Goal: Transaction & Acquisition: Purchase product/service

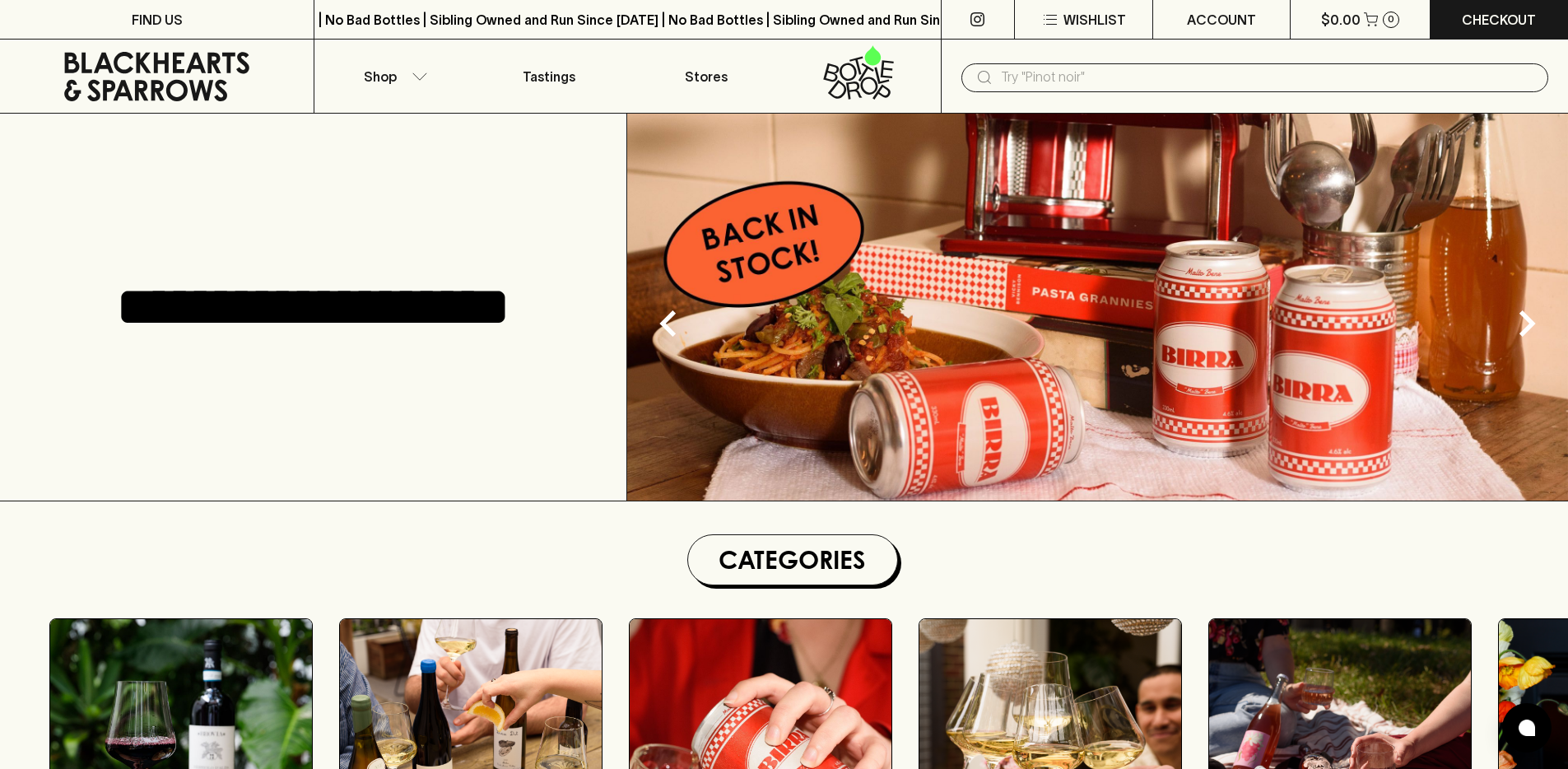
click at [1112, 70] on input "text" at bounding box center [1268, 77] width 534 height 26
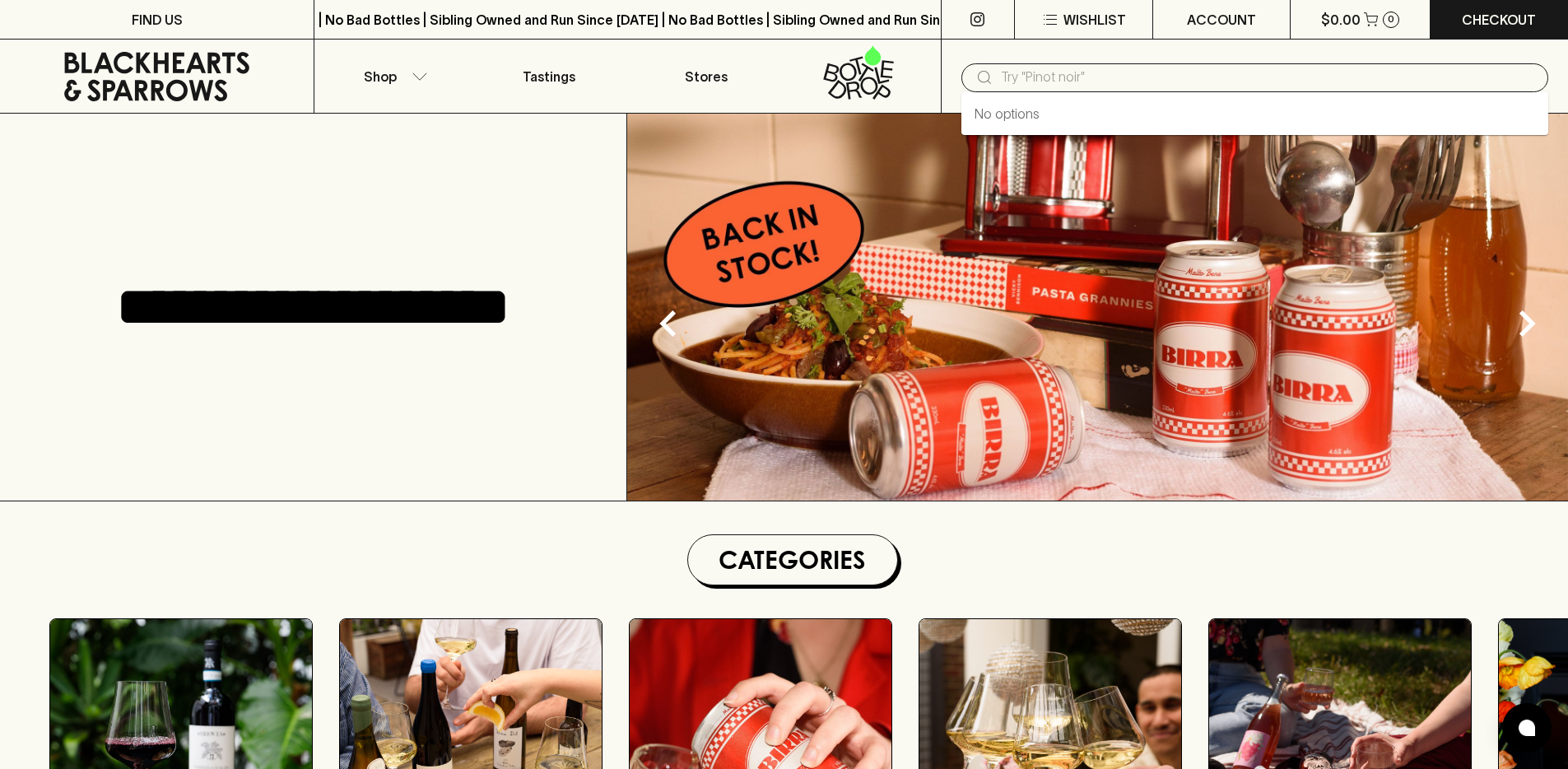
click at [1109, 73] on input "text" at bounding box center [1268, 77] width 534 height 26
type input "sami odi"
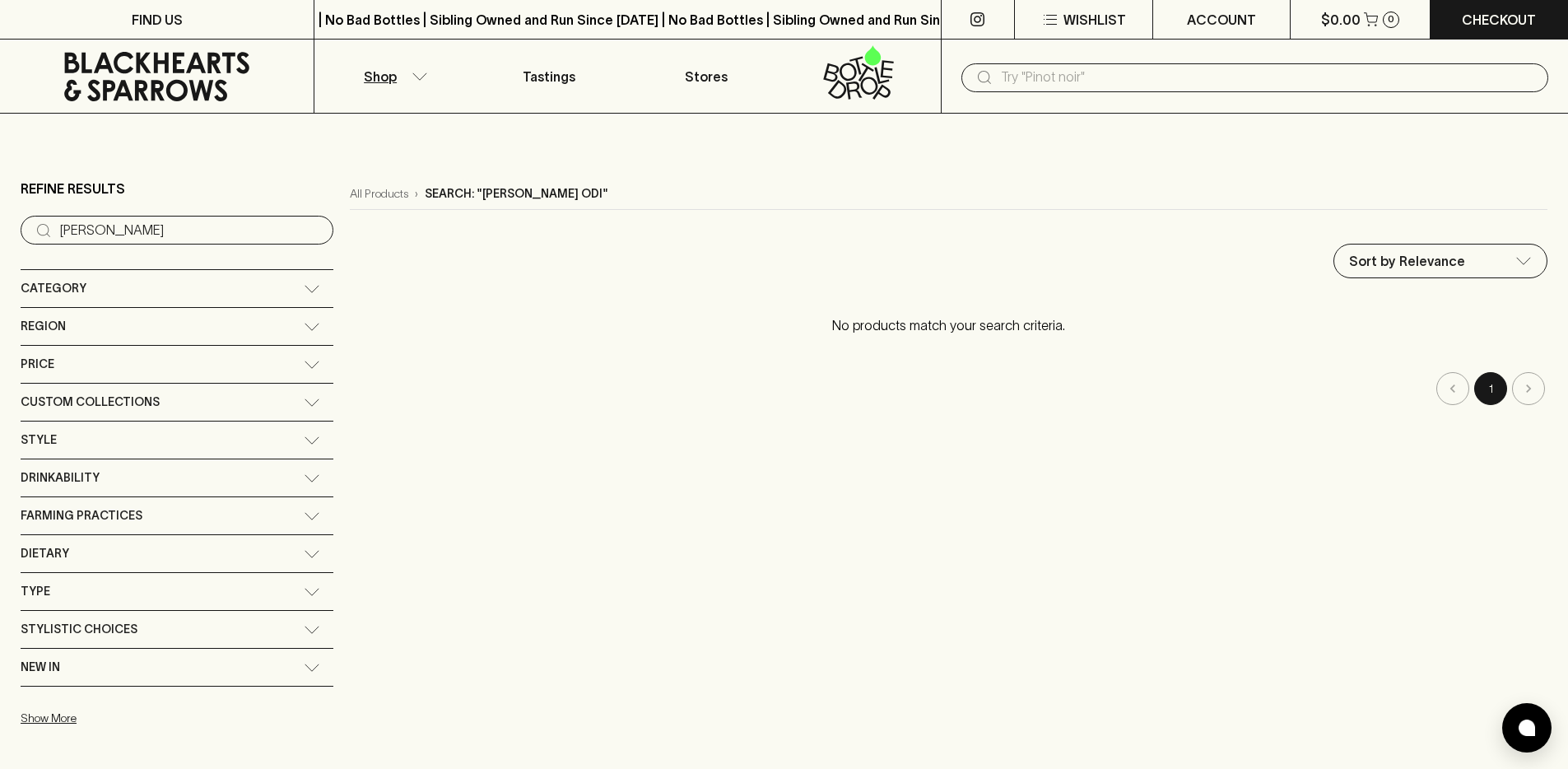
click at [1135, 58] on div "​" at bounding box center [1255, 77] width 628 height 74
click at [1121, 77] on input "text" at bounding box center [1268, 77] width 534 height 26
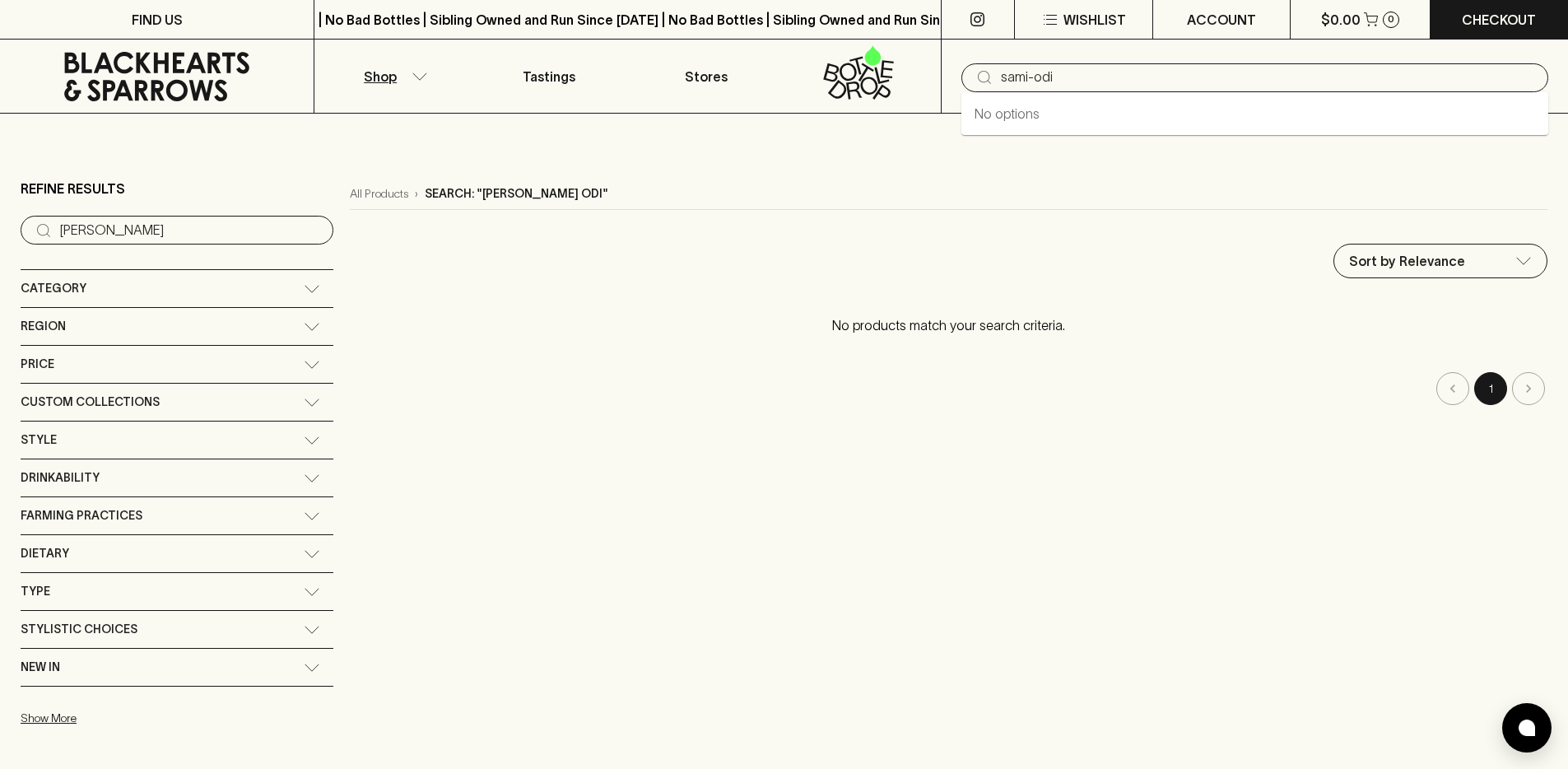
type input "sami-odi"
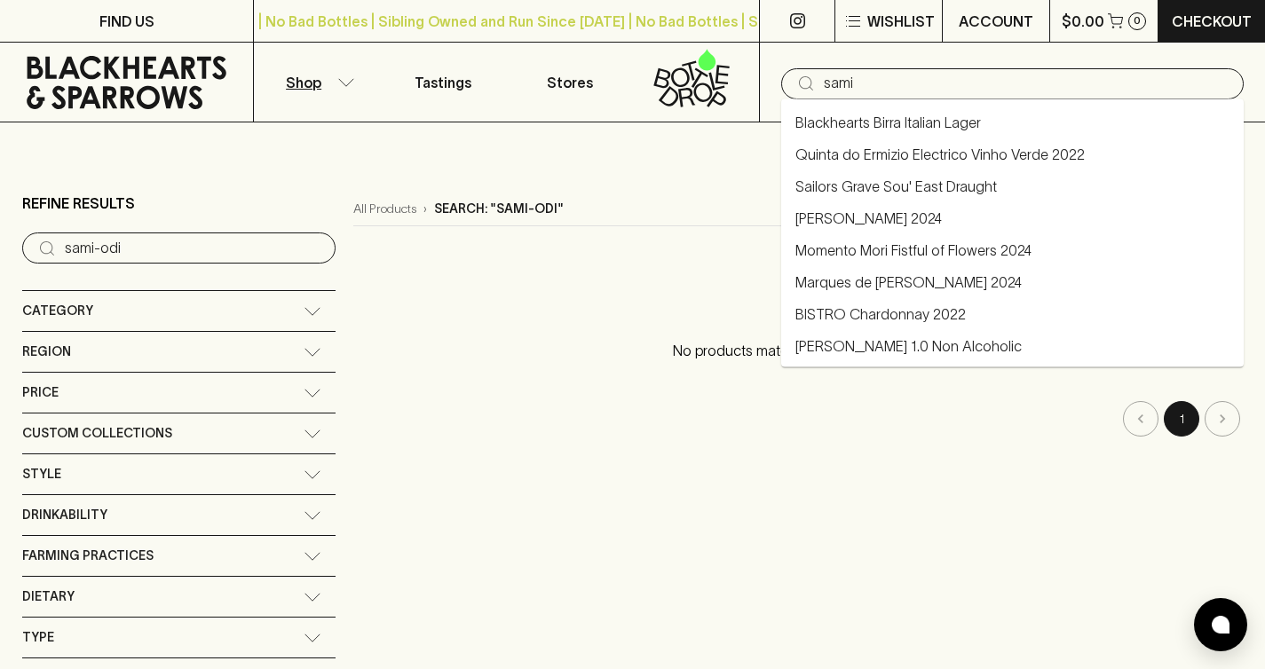
type input "sami"
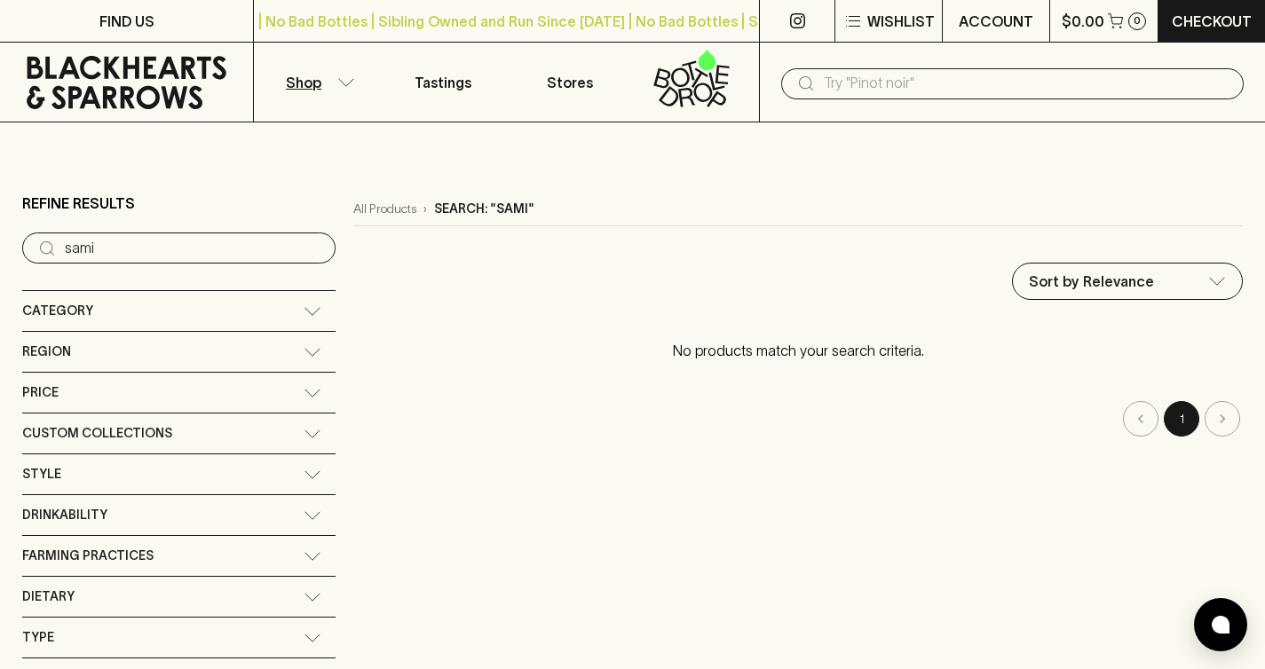
click at [843, 83] on input "text" at bounding box center [1027, 83] width 406 height 28
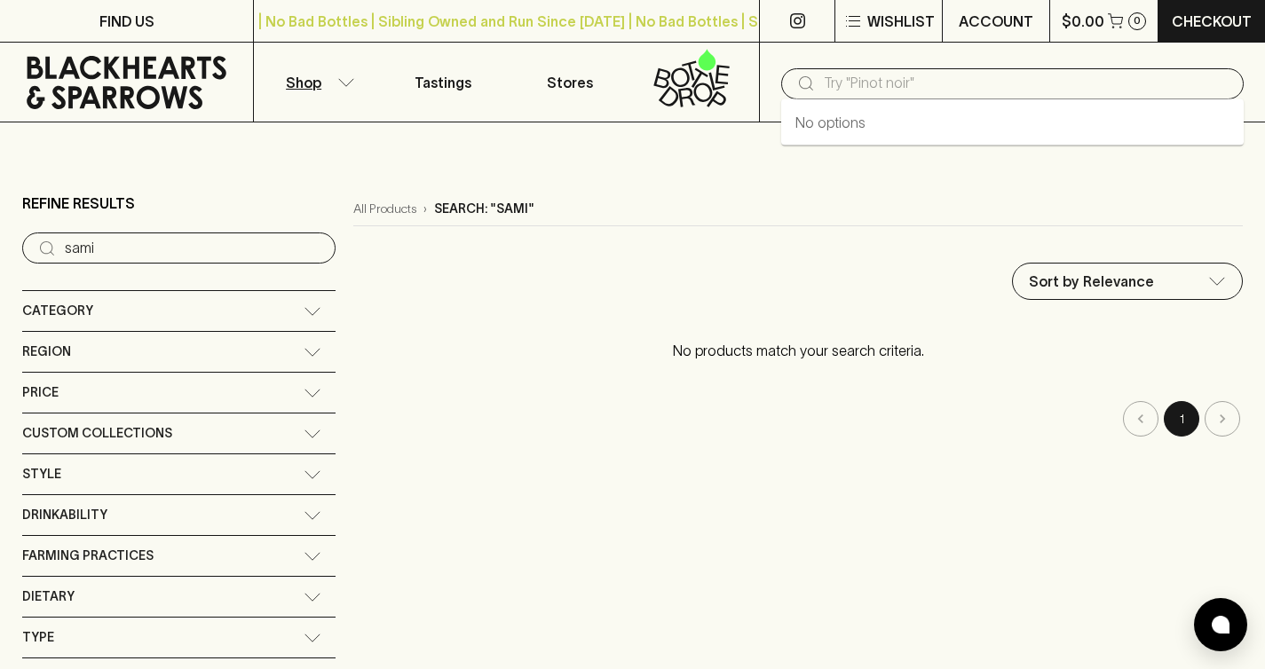
paste input "Sami Odi"
type input "Sami Odi"
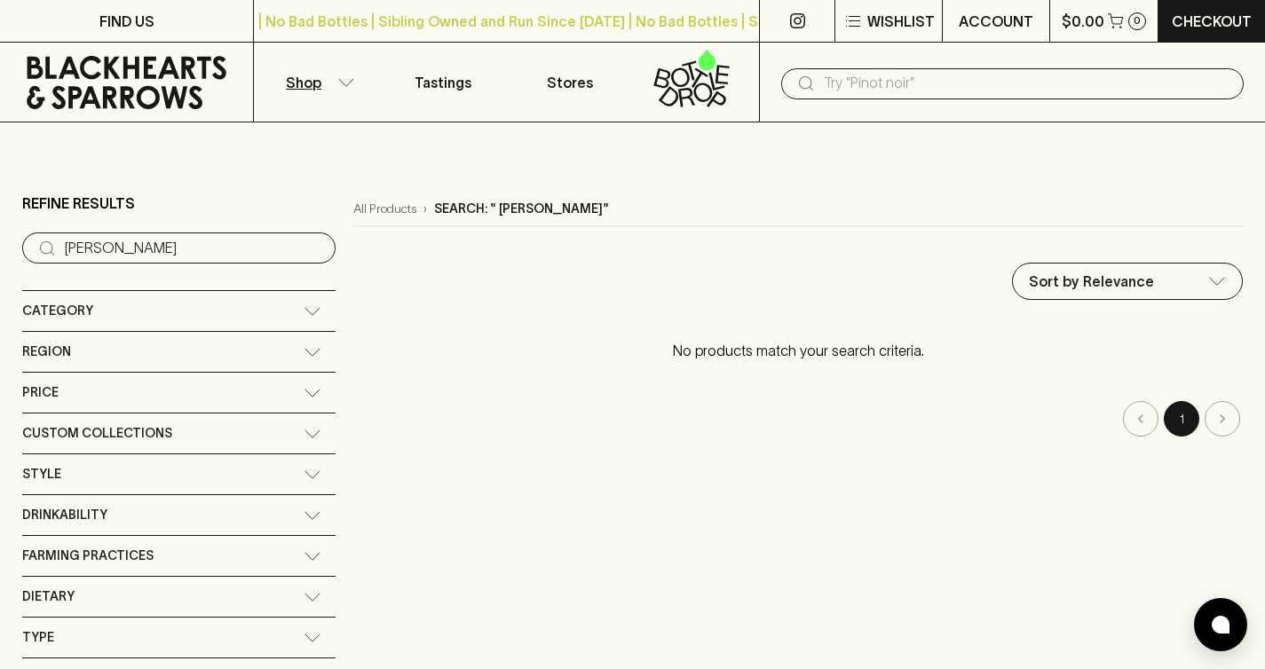
paste input "39488"
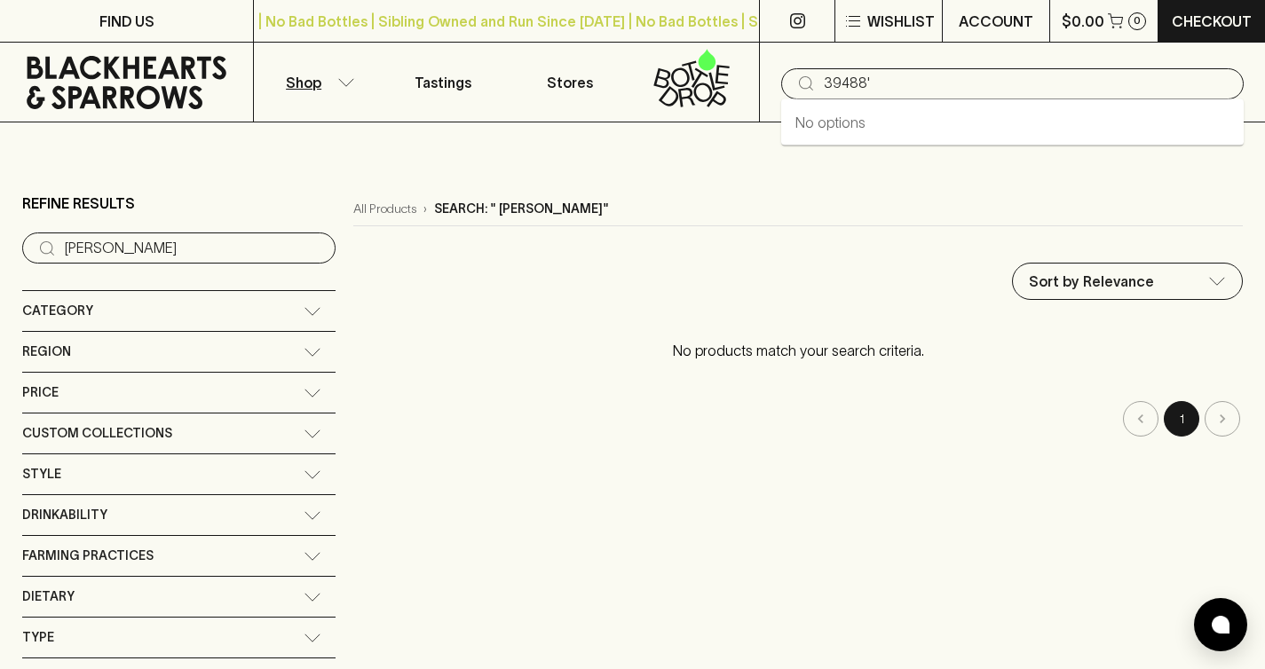
type input "39488'"
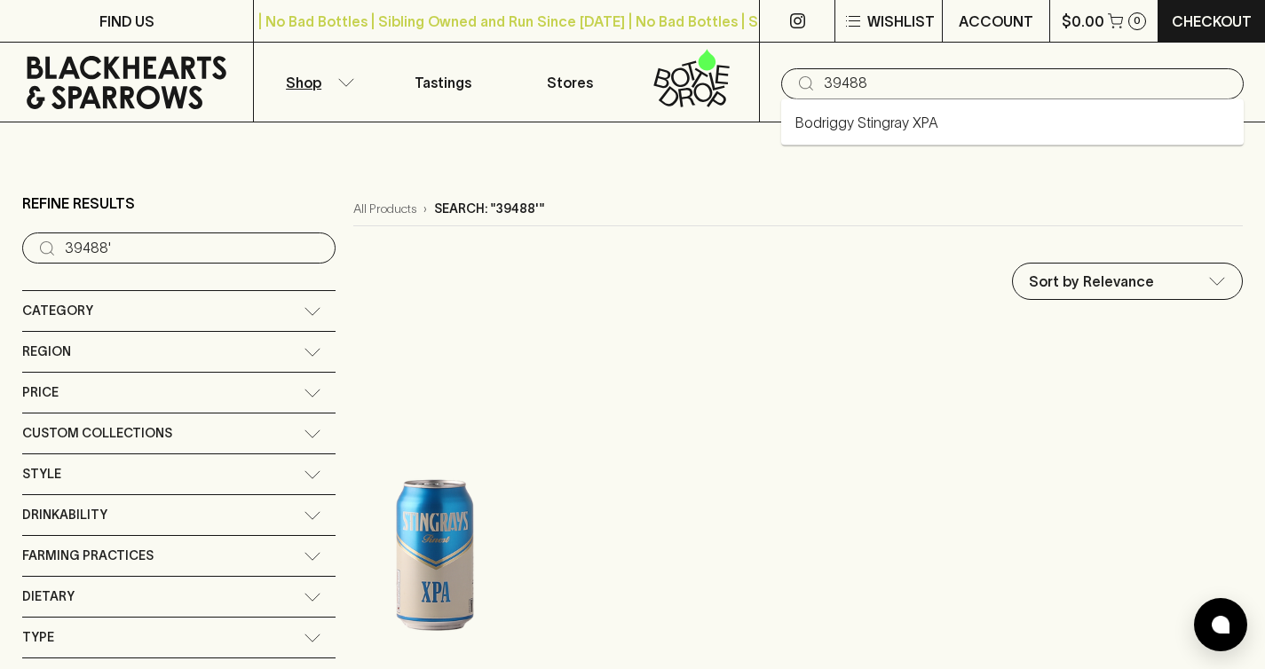
type input "39488"
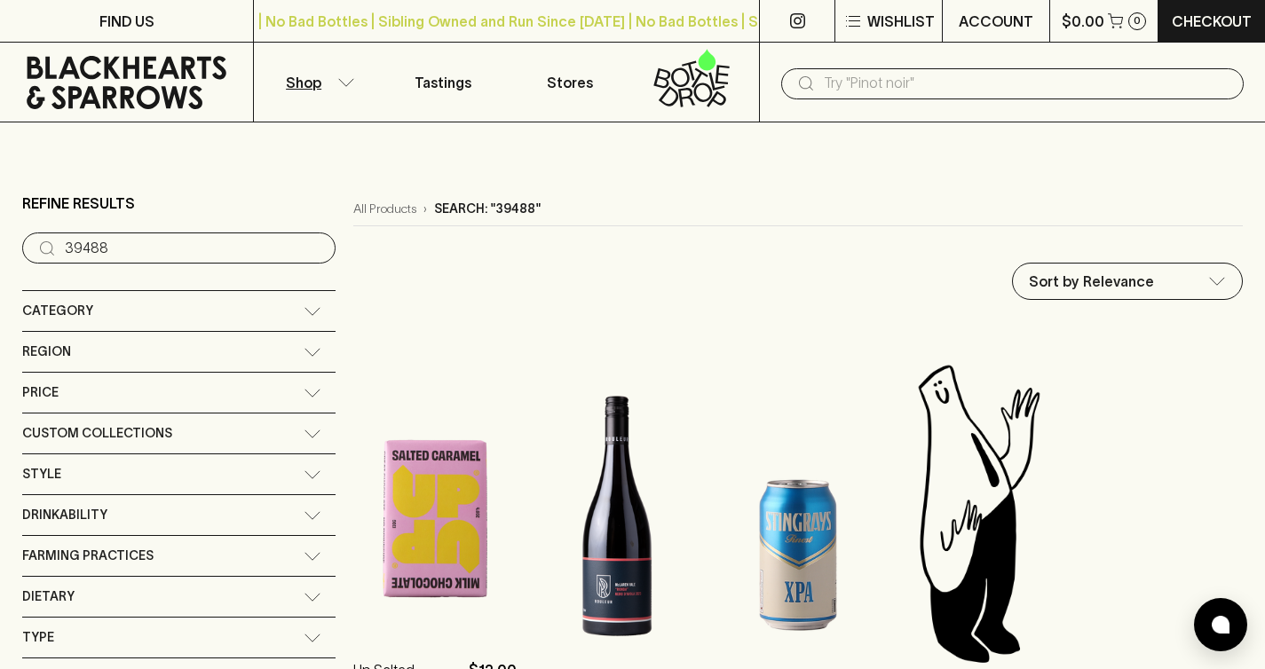
click at [353, 526] on img at bounding box center [434, 477] width 163 height 311
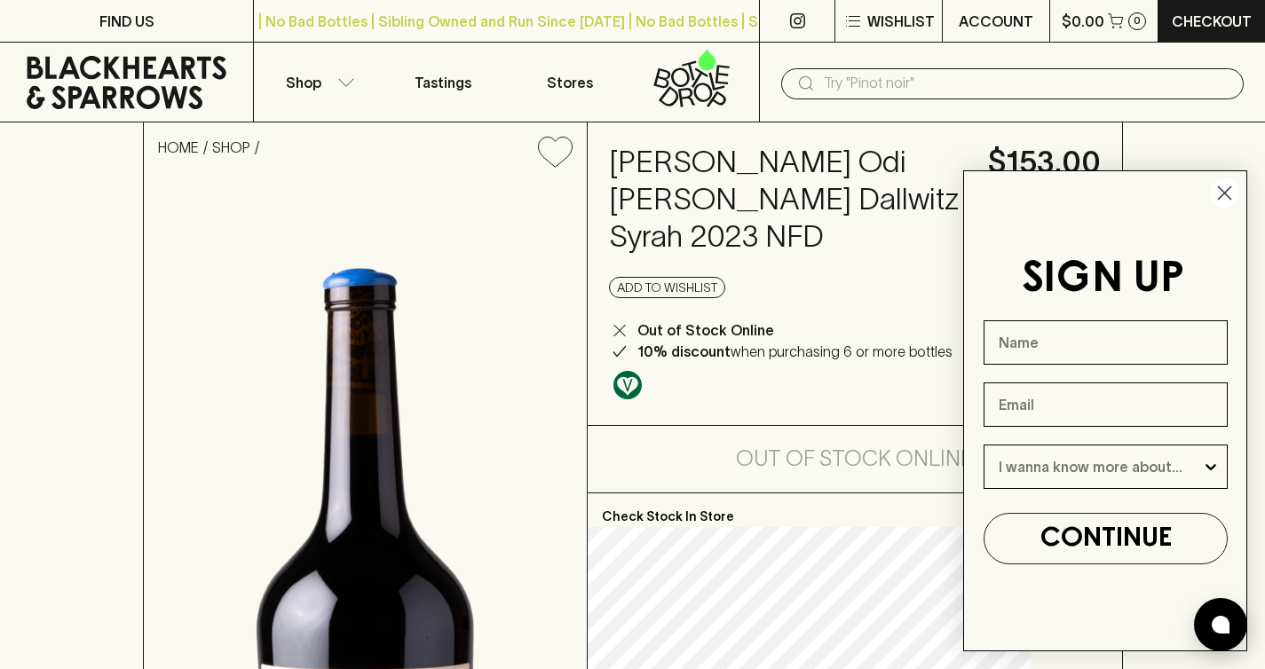
click at [1220, 199] on circle "Close dialog" at bounding box center [1224, 192] width 29 height 29
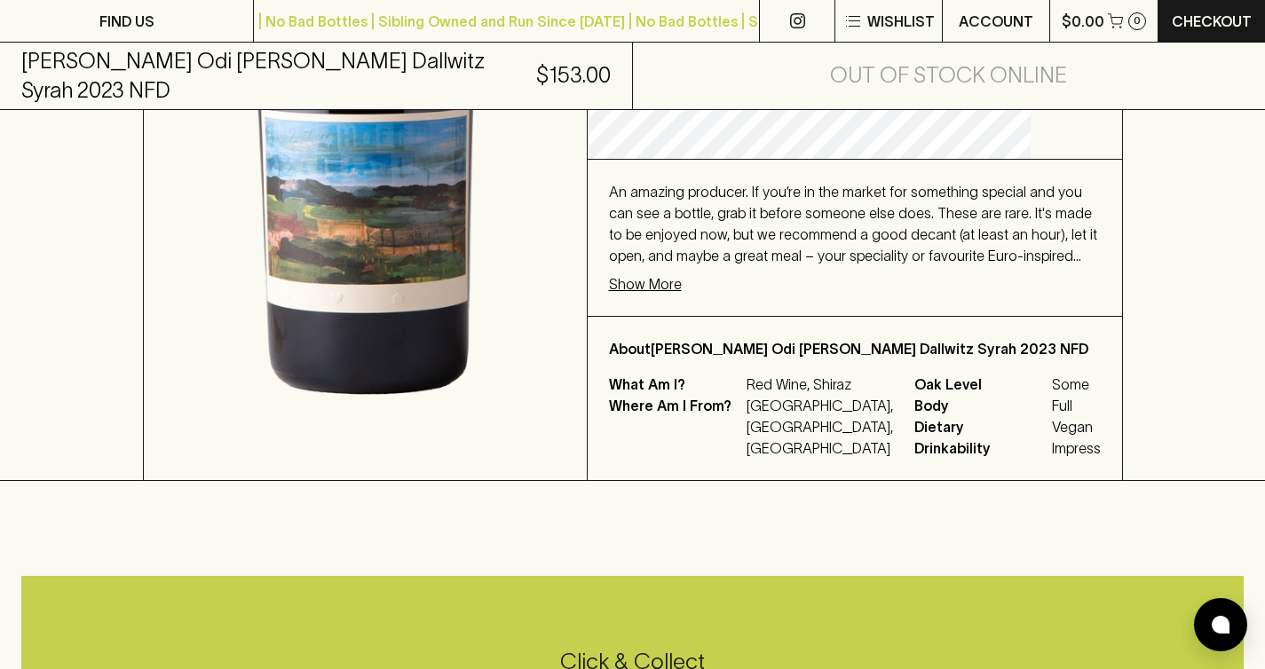
scroll to position [260, 0]
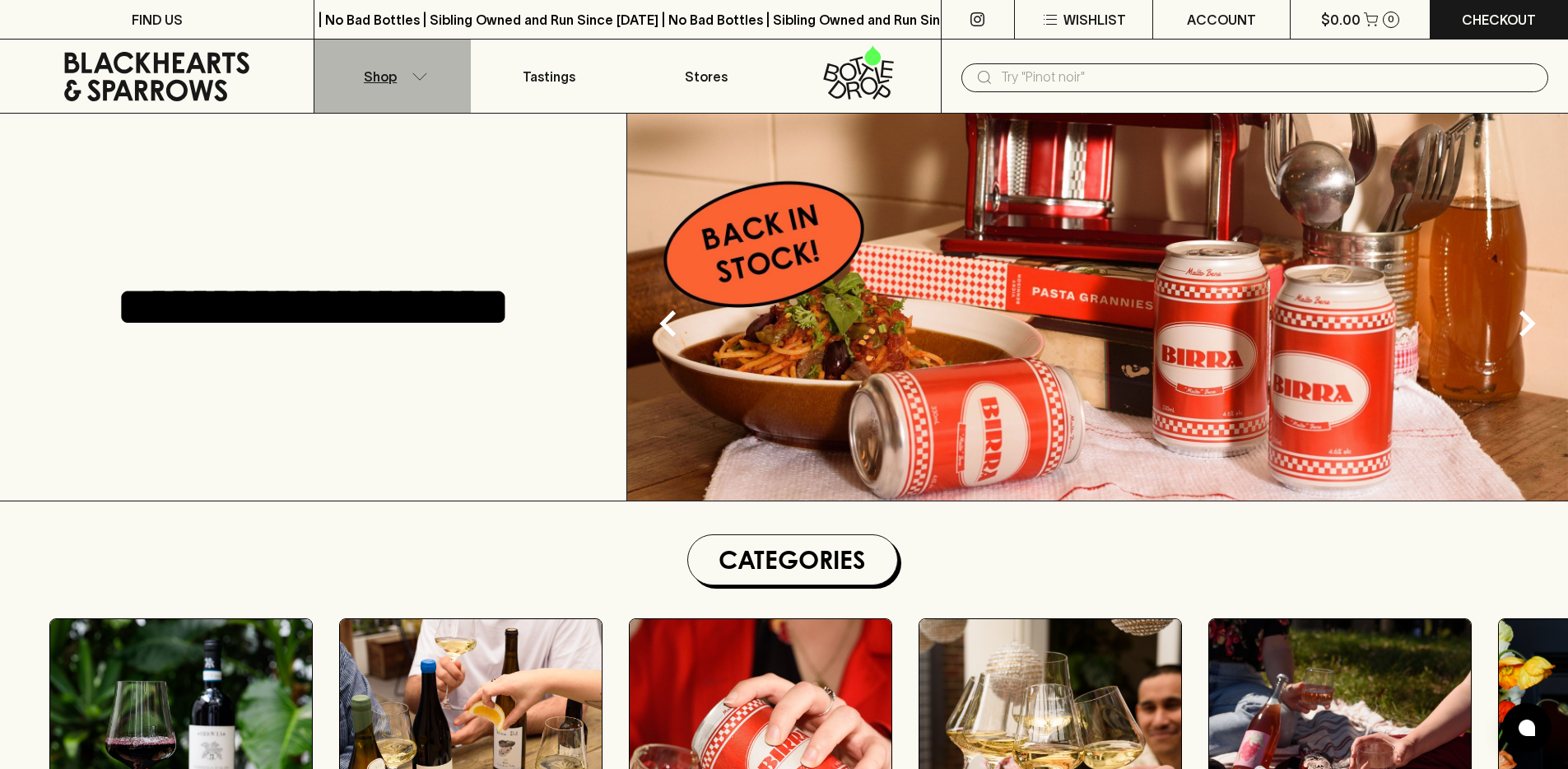
click at [397, 82] on button "Shop" at bounding box center [392, 76] width 157 height 73
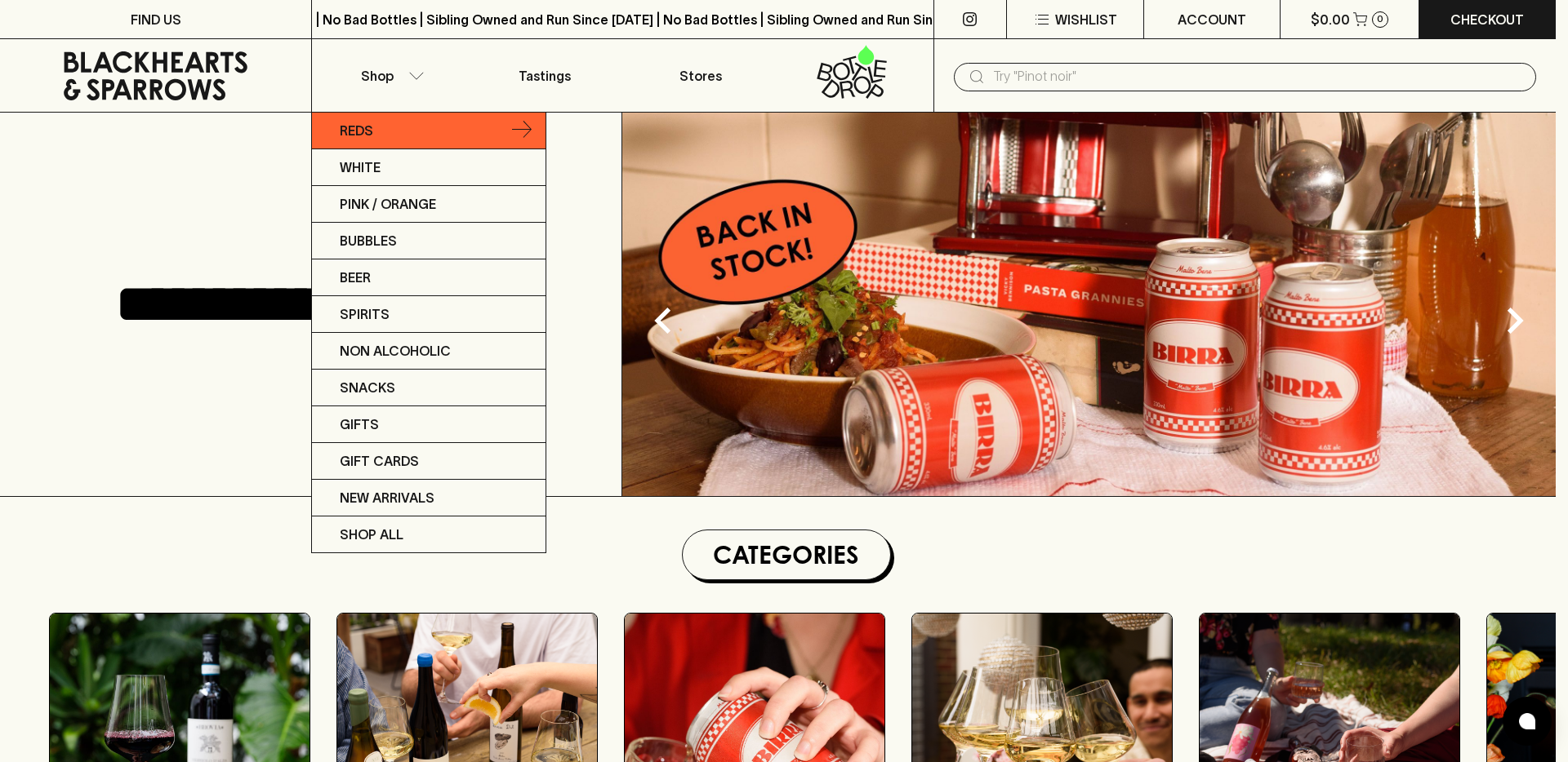
click at [396, 139] on link "Reds" at bounding box center [429, 131] width 234 height 37
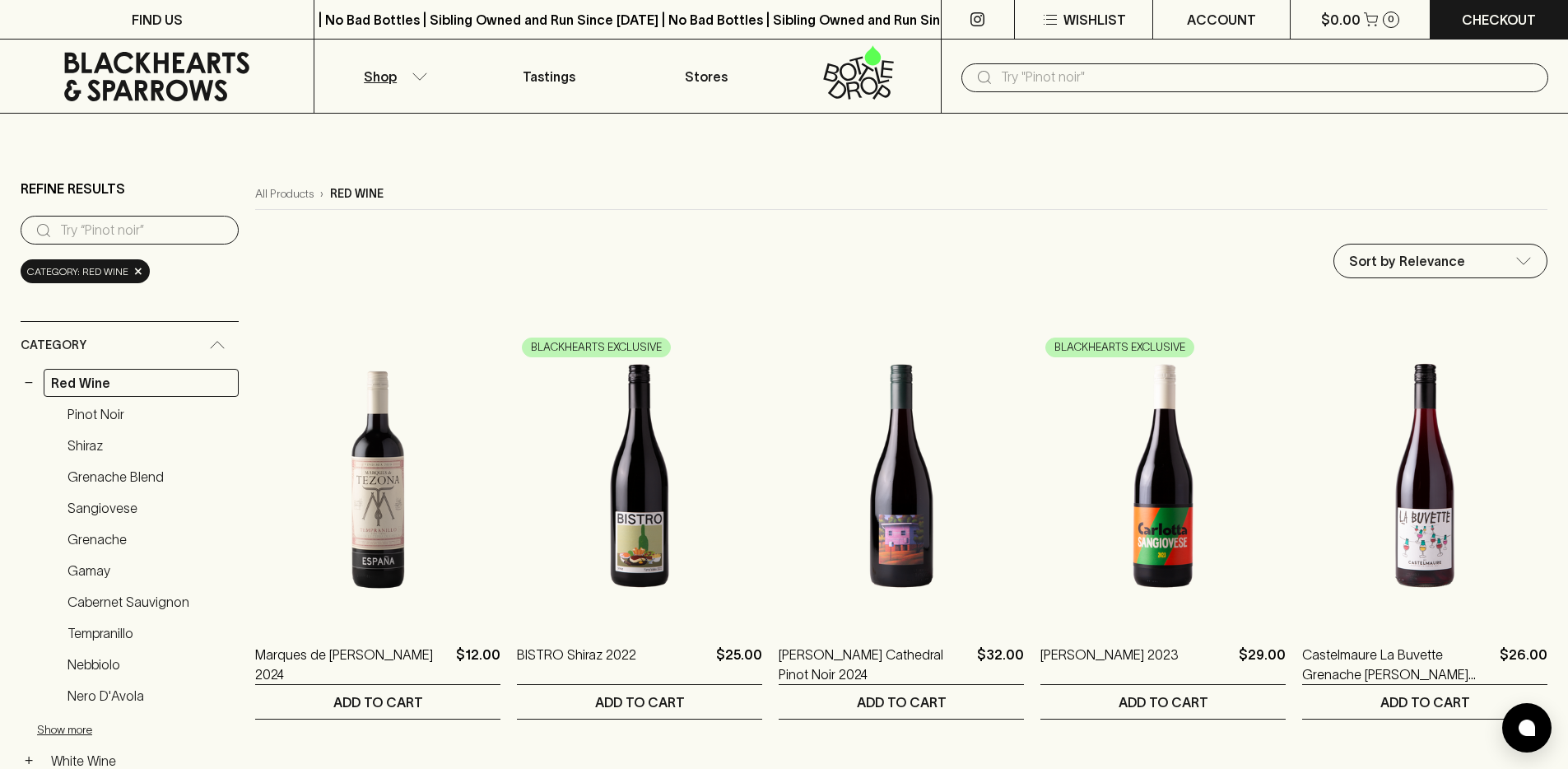
click at [53, 52] on icon at bounding box center [157, 76] width 289 height 49
